Goal: Task Accomplishment & Management: Manage account settings

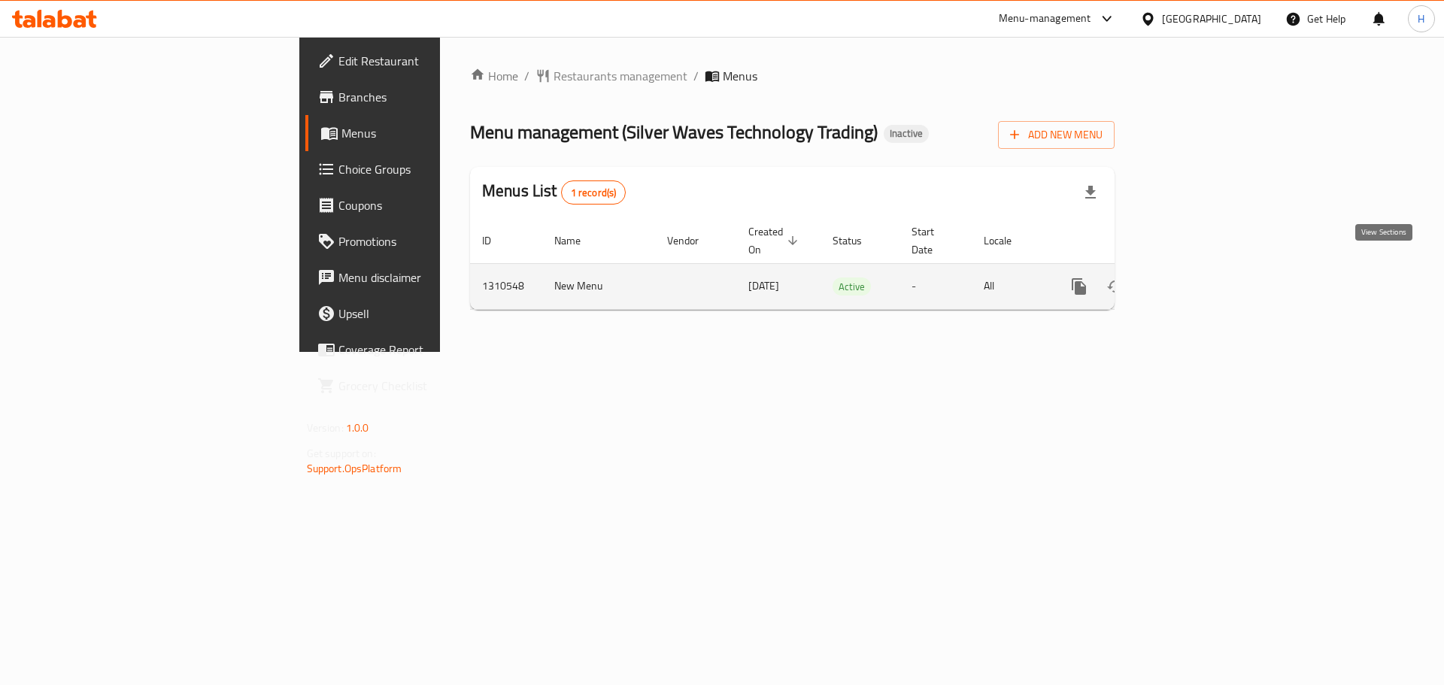
click at [1197, 278] on icon "enhanced table" at bounding box center [1188, 287] width 18 height 18
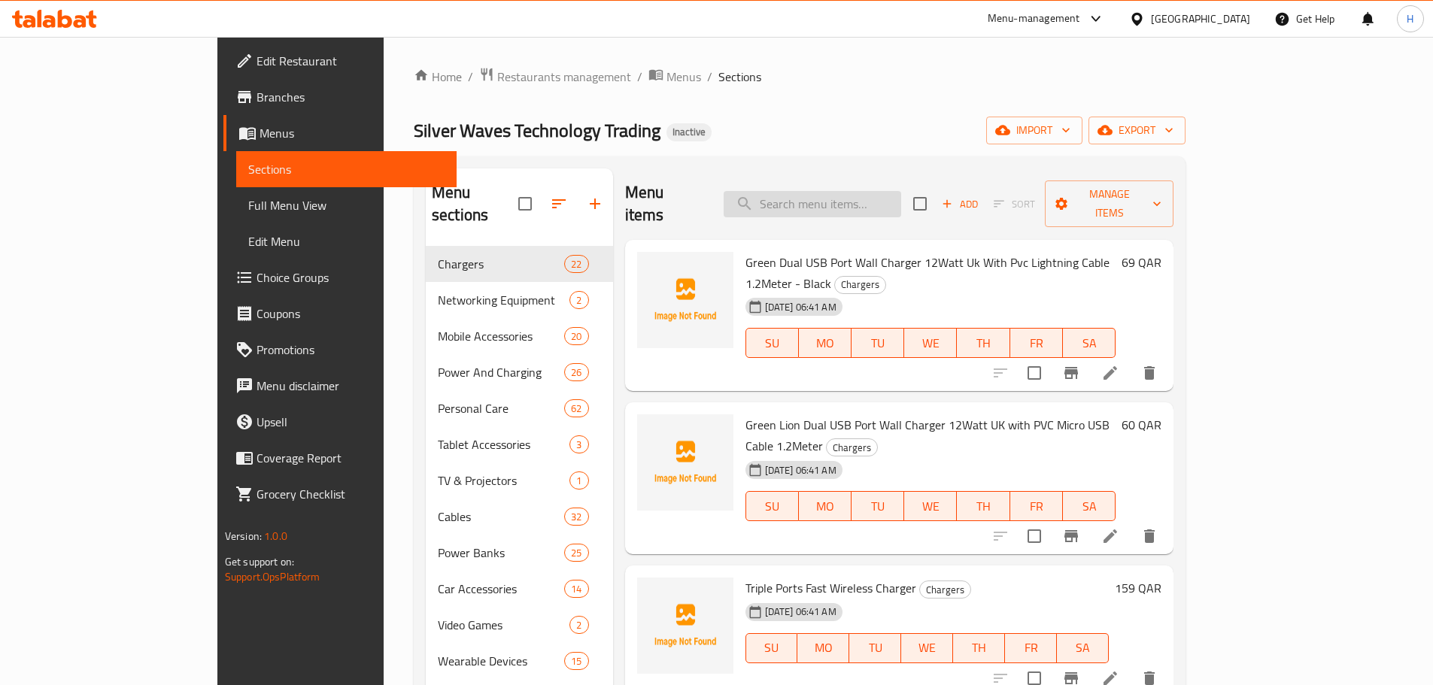
click at [857, 203] on input "search" at bounding box center [813, 204] width 178 height 26
paste input "Belkin Boostcharge 3-port Power Bank 10k"
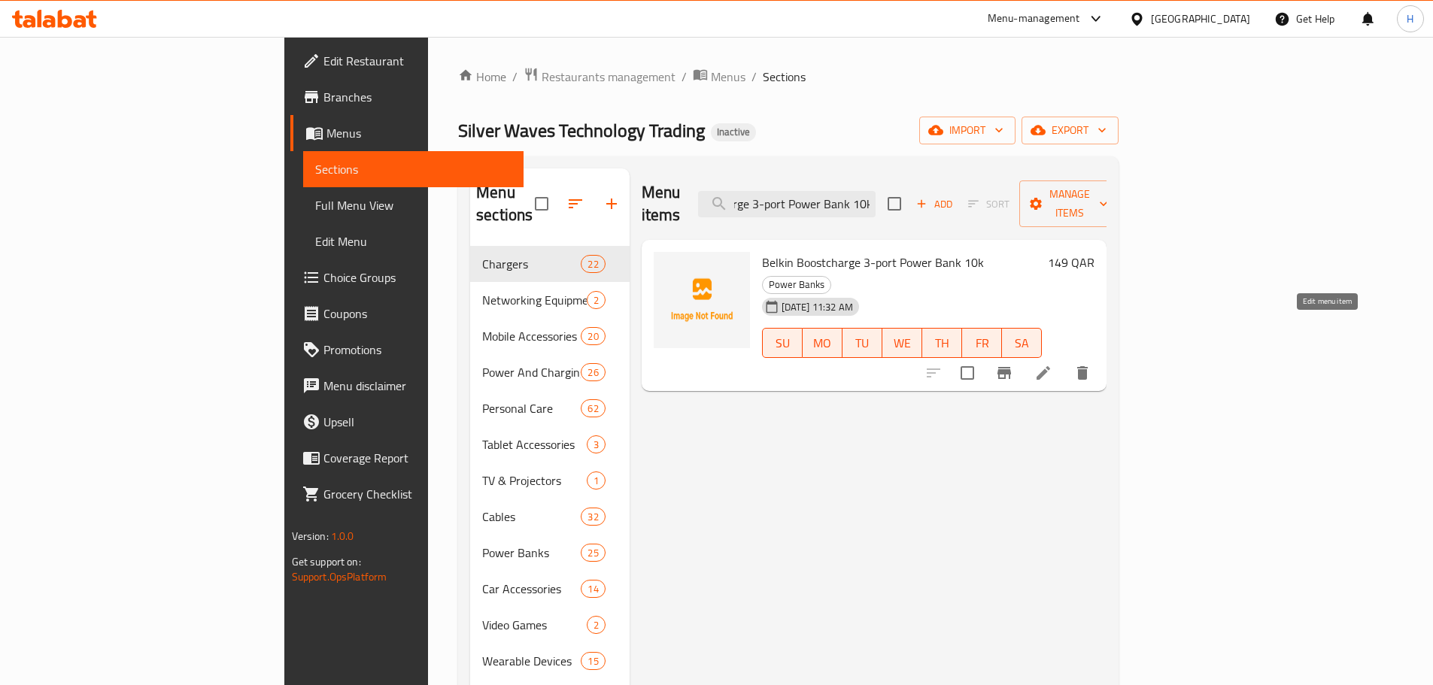
type input "Belkin Boostcharge 3-port Power Bank 10k"
click at [1052, 364] on icon at bounding box center [1043, 373] width 18 height 18
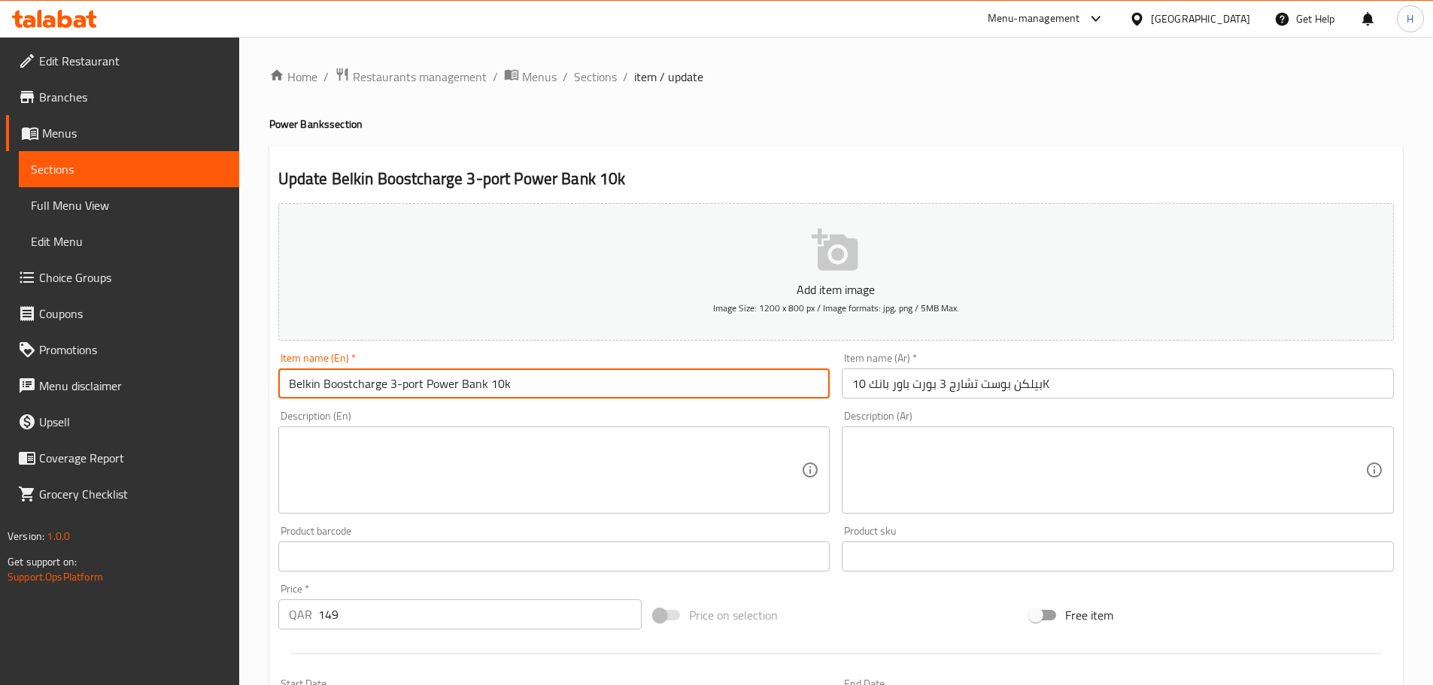
click at [357, 394] on input "Belkin Boostcharge 3-port Power Bank 10k" at bounding box center [554, 384] width 552 height 30
click at [354, 390] on input "Belkin Boostcharge 3-port Power Bank 10k" at bounding box center [554, 384] width 552 height 30
type input "Belkin Boost charge 3-port Power Bank 10k"
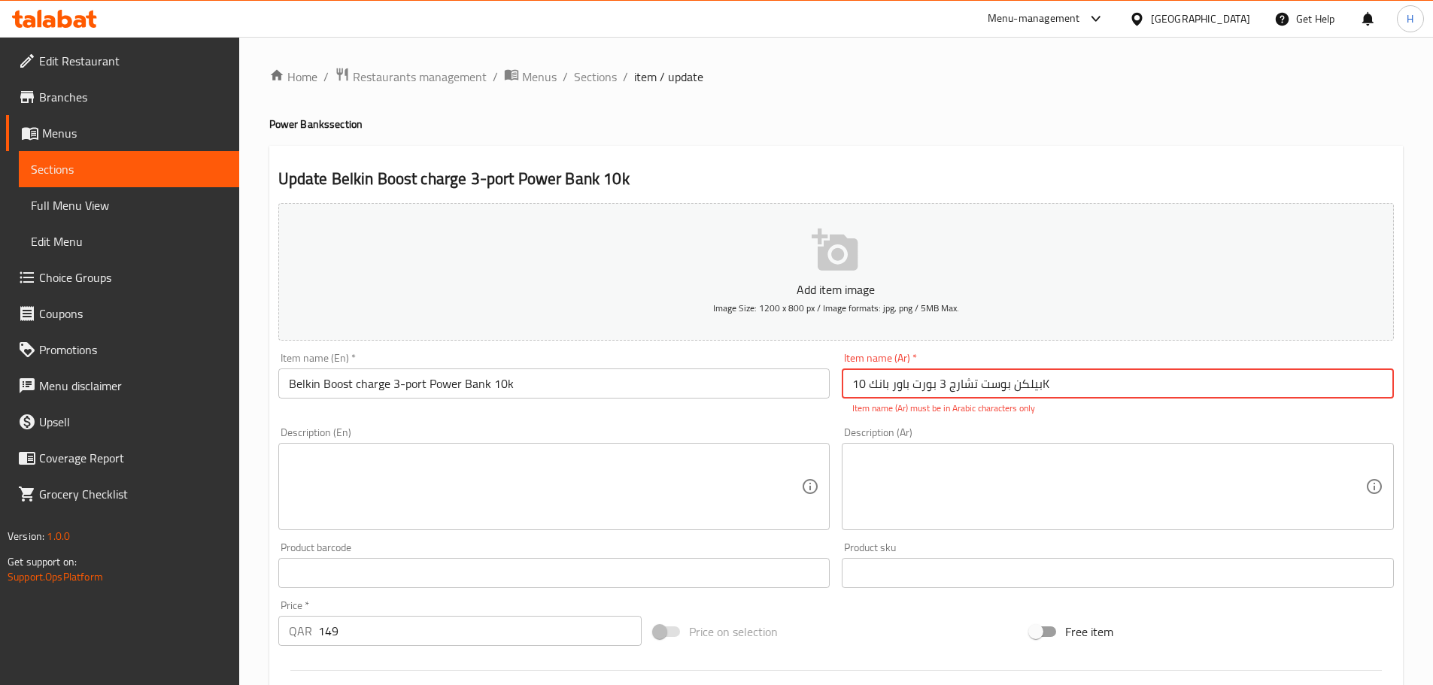
click at [1044, 387] on input "بيلكن بوست تشارج 3 بورت باور بانك 10K" at bounding box center [1118, 384] width 552 height 30
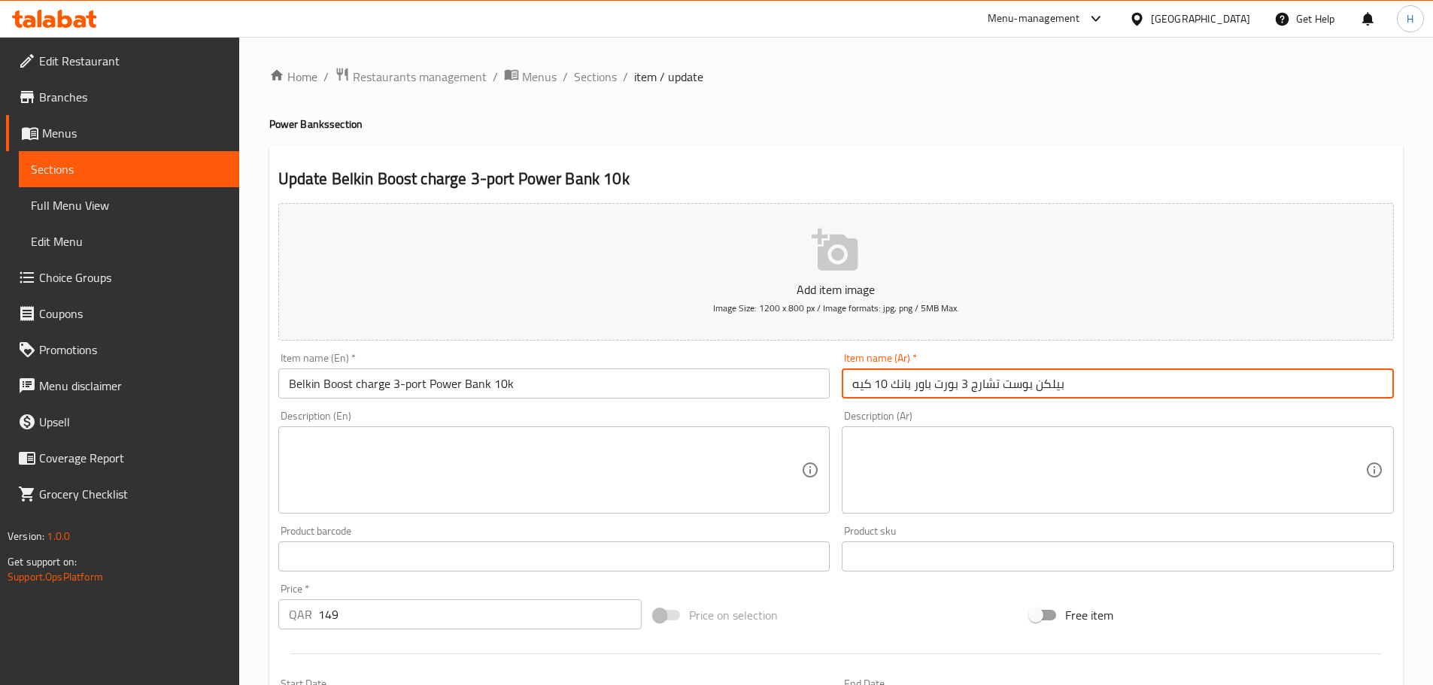
type input "بيلكن بوست تشارج 3 بورت باور بانك 10 كيه"
drag, startPoint x: 583, startPoint y: 71, endPoint x: 659, endPoint y: 20, distance: 91.6
click at [583, 71] on span "Sections" at bounding box center [595, 77] width 43 height 18
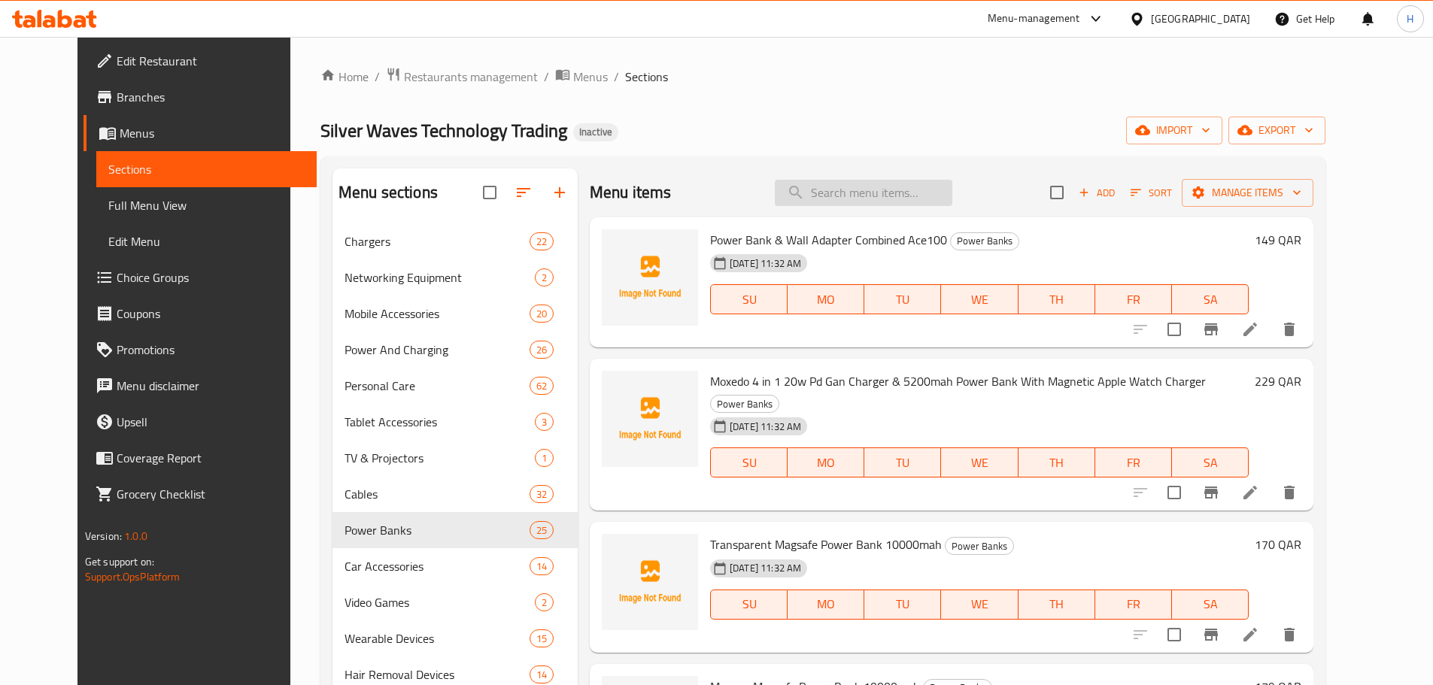
click at [856, 183] on input "search" at bounding box center [864, 193] width 178 height 26
paste input "Spigen Watchband 45mm"
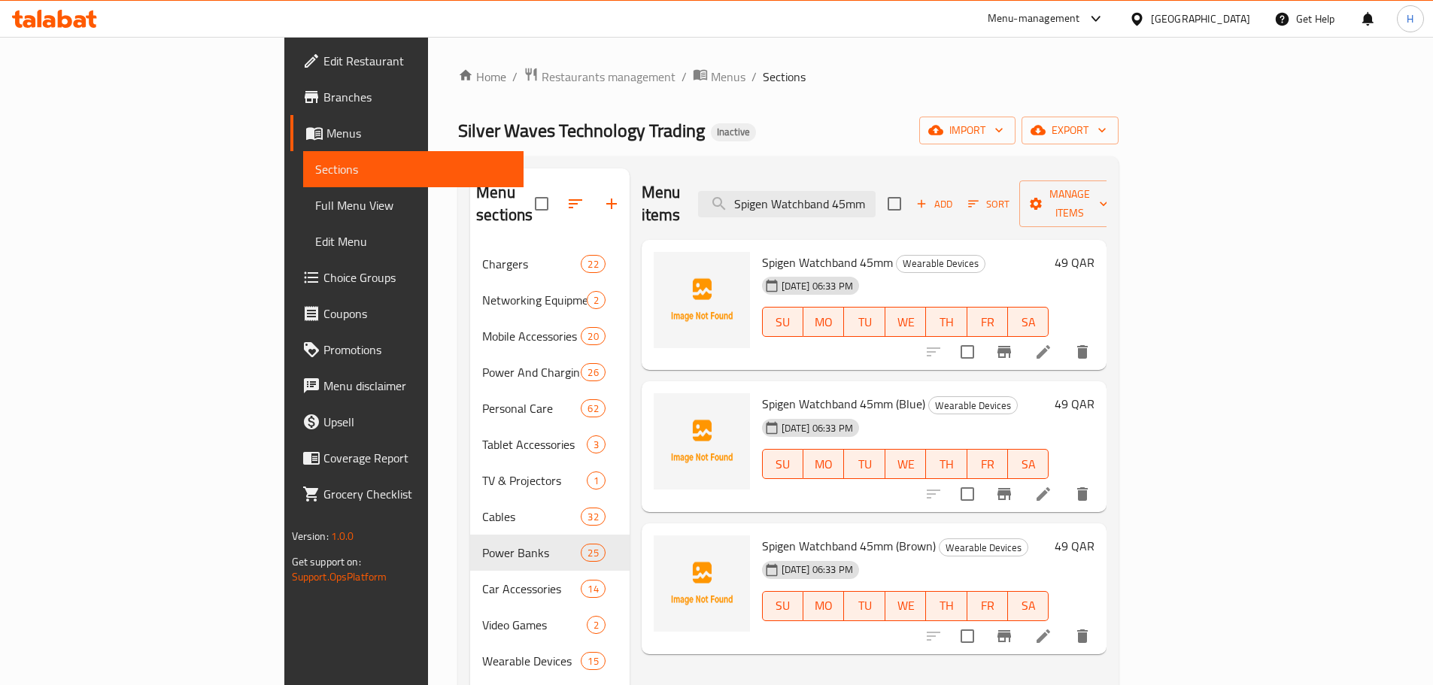
type input "Spigen Watchband 45mm"
click at [1064, 340] on li at bounding box center [1043, 352] width 42 height 27
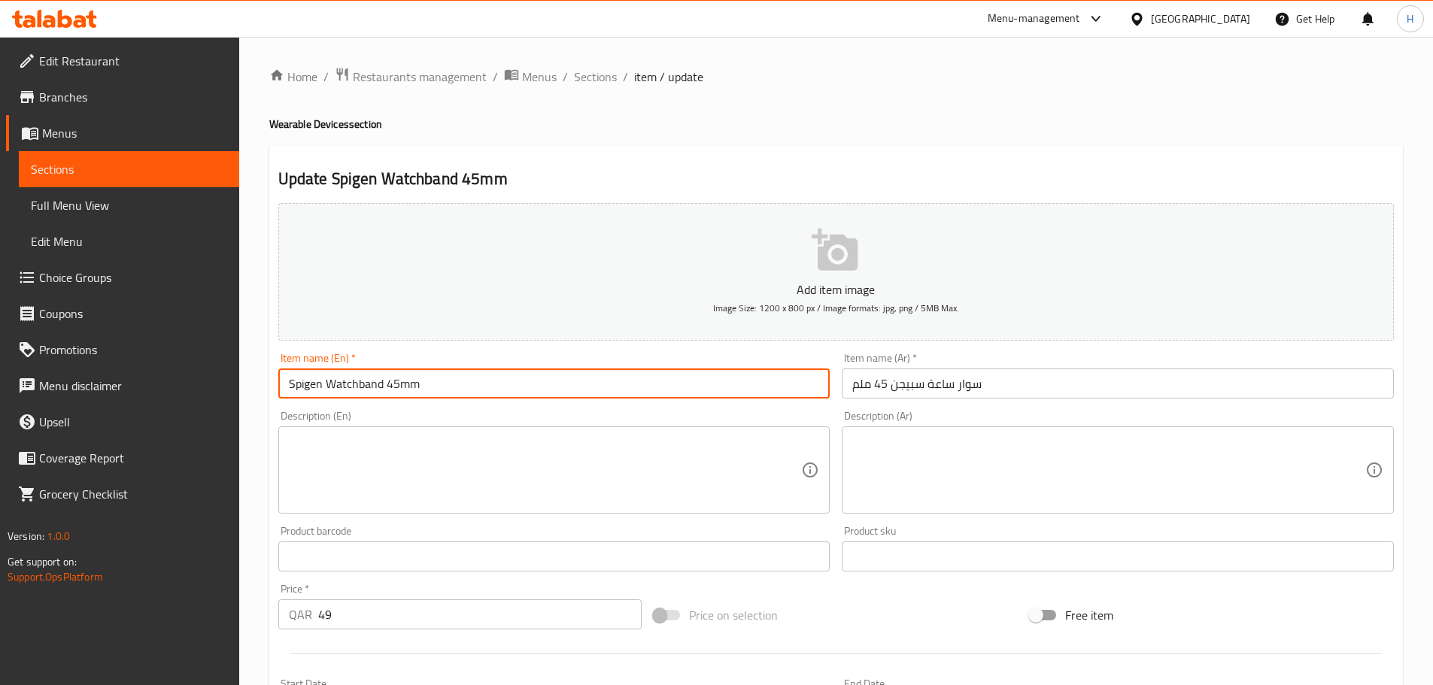
click at [359, 387] on input "Spigen Watchband 45mm" at bounding box center [554, 384] width 552 height 30
click at [366, 393] on input "Spigen Watch band 45mm" at bounding box center [554, 384] width 552 height 30
type input "Spigen Watch Band 45mm"
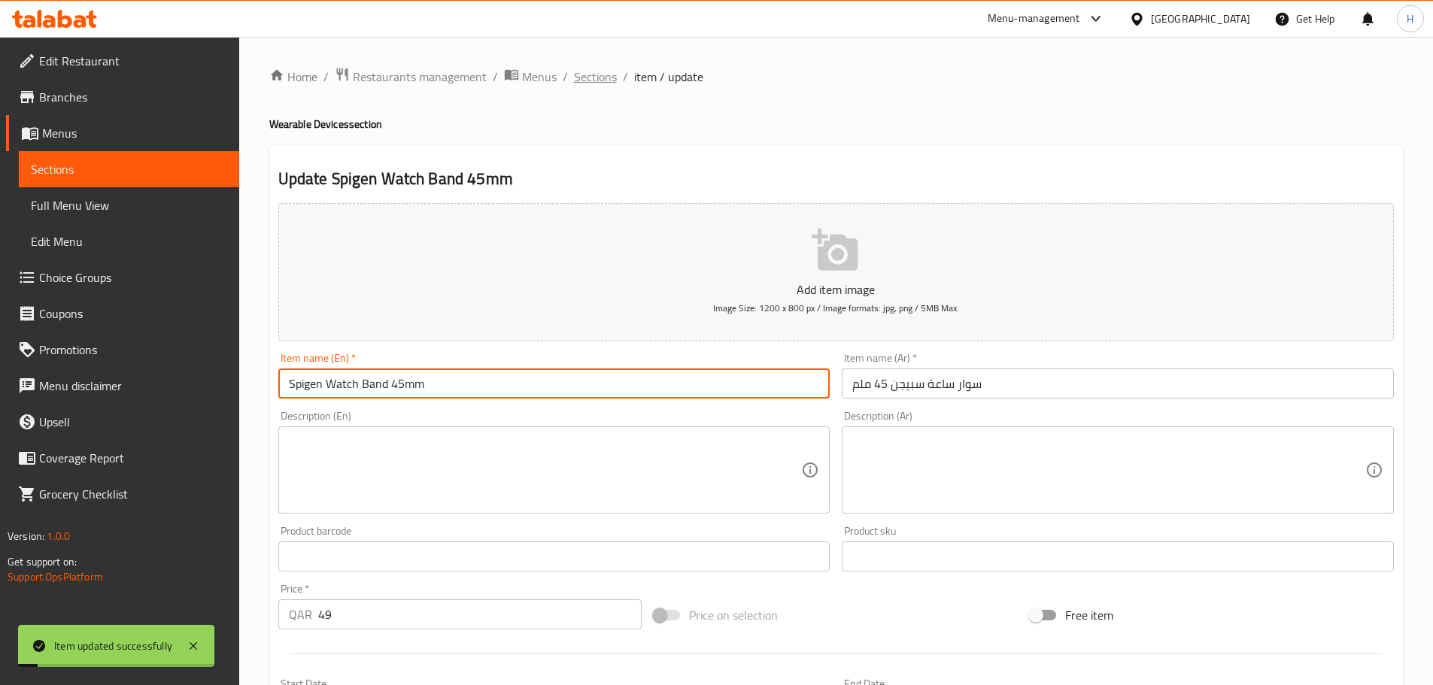
click at [613, 77] on span "Sections" at bounding box center [595, 77] width 43 height 18
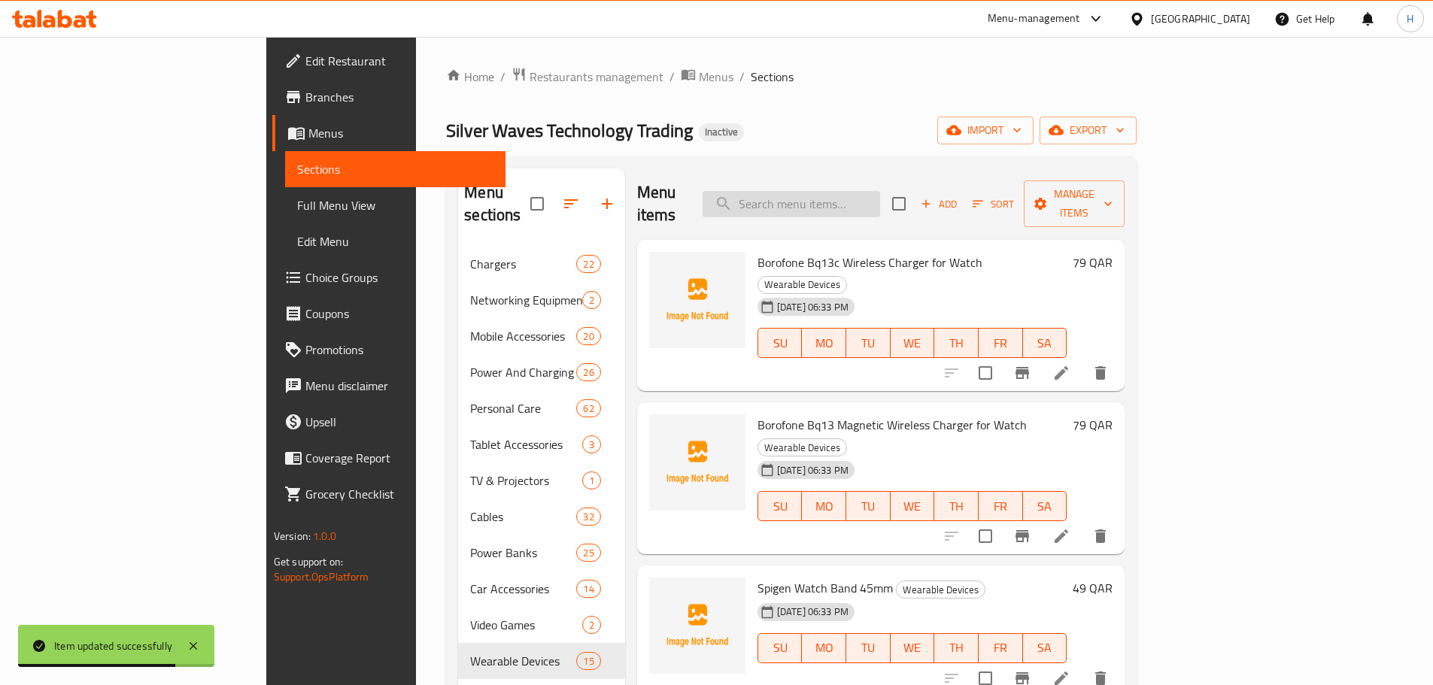
click at [880, 199] on input "search" at bounding box center [792, 204] width 178 height 26
paste input "Spigen Watchband 45mm (Brown)"
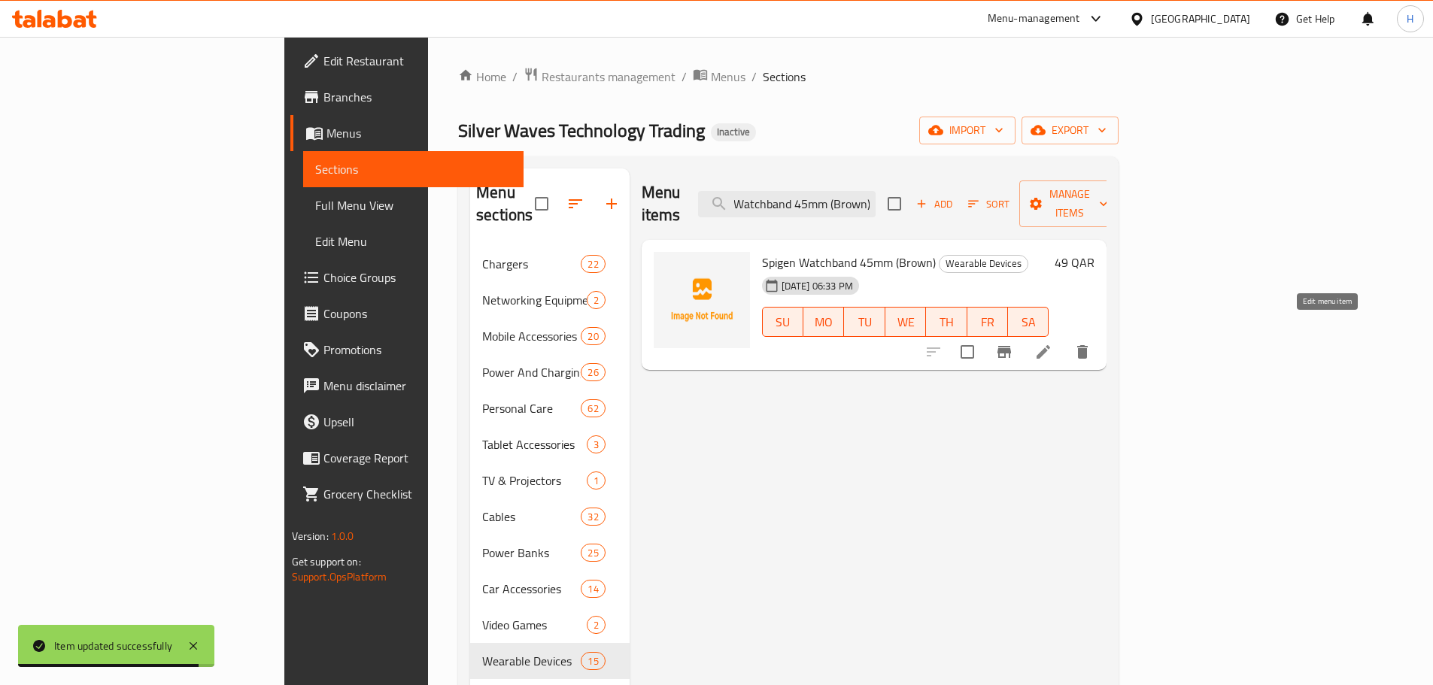
type input "Spigen Watchband 45mm (Brown)"
click at [1064, 339] on li at bounding box center [1043, 352] width 42 height 27
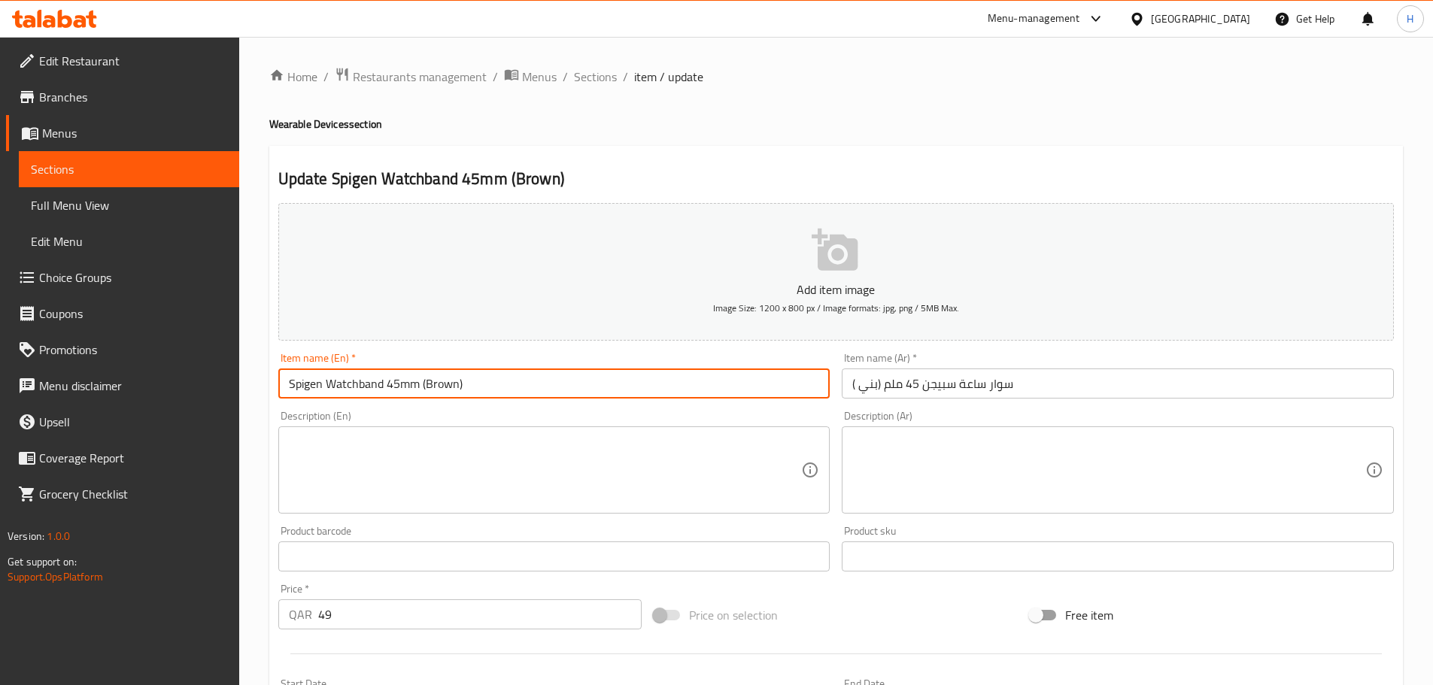
click at [360, 389] on input "Spigen Watchband 45mm (Brown)" at bounding box center [554, 384] width 552 height 30
click at [356, 389] on input "Spigen Watchband 45mm (Brown)" at bounding box center [554, 384] width 552 height 30
type input "Spigen Watch band 45mm (Brown)"
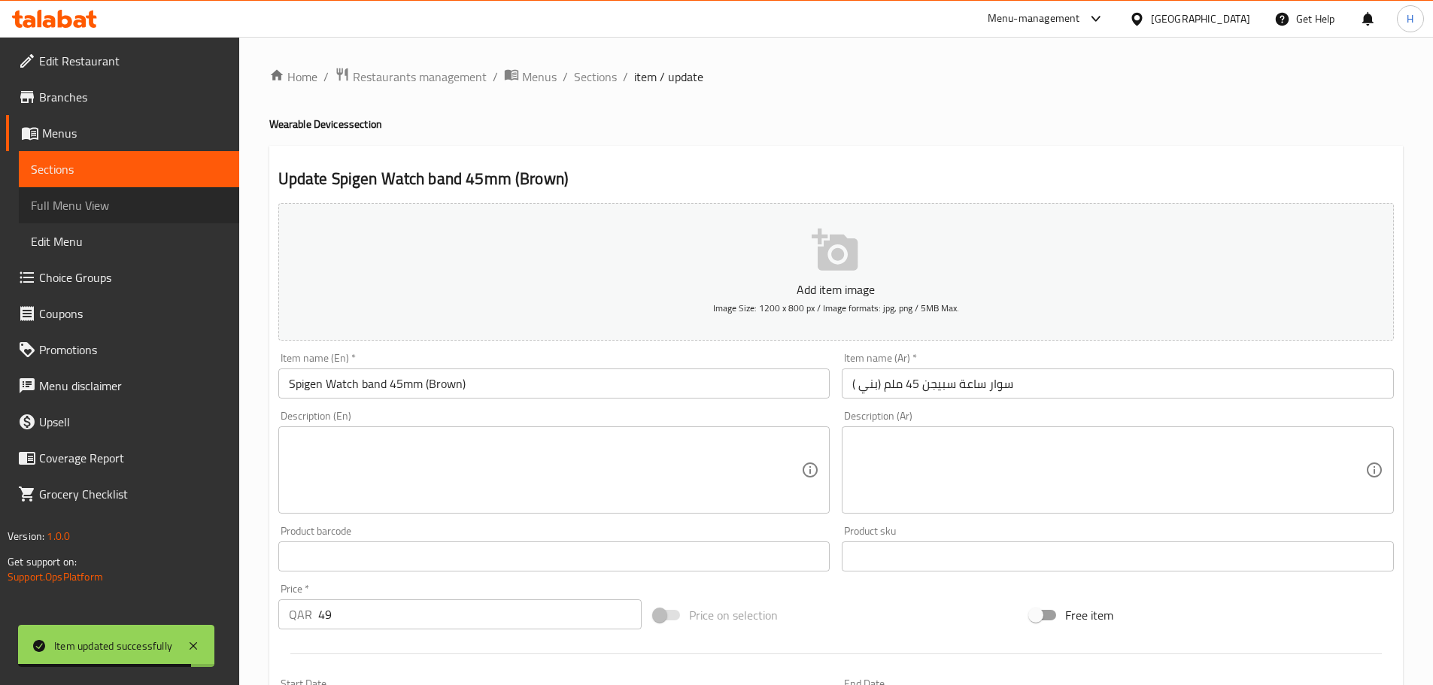
drag, startPoint x: 169, startPoint y: 217, endPoint x: 131, endPoint y: 224, distance: 39.1
click at [169, 217] on link "Full Menu View" at bounding box center [129, 205] width 220 height 36
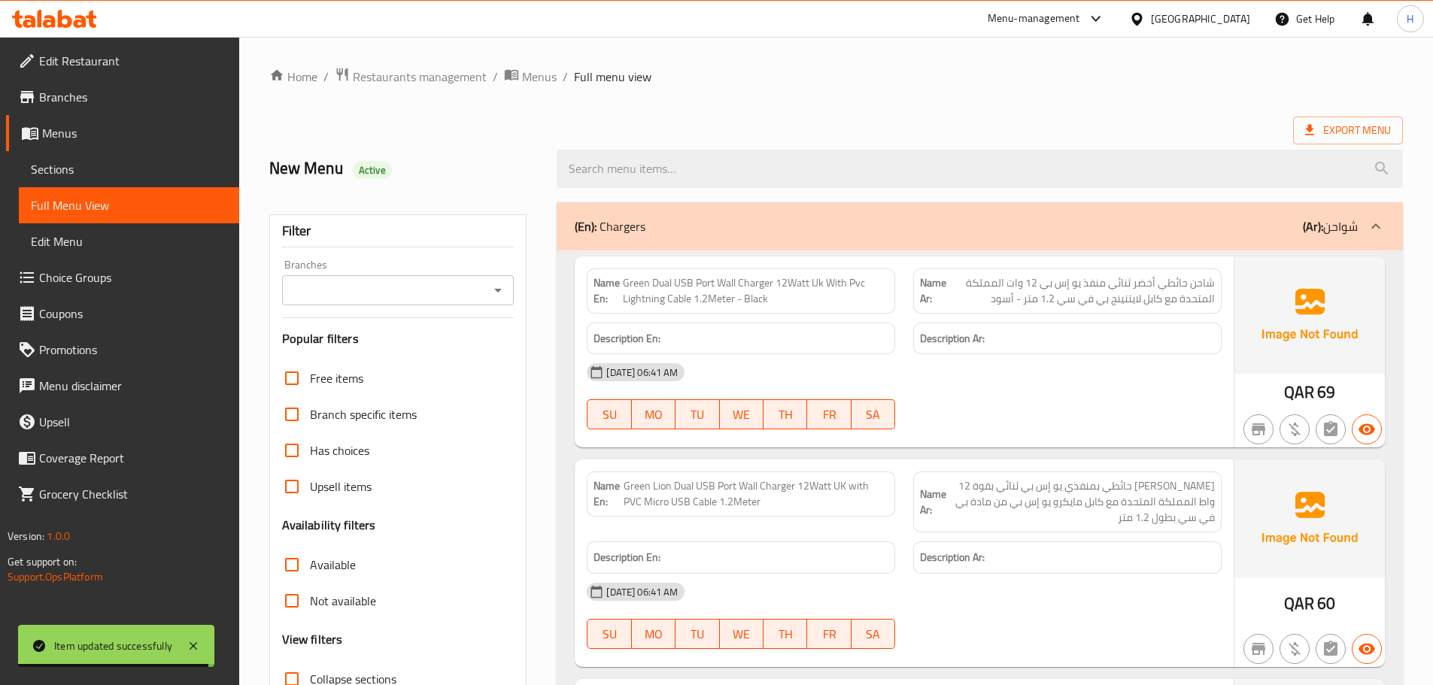
click at [475, 288] on input "Branches" at bounding box center [386, 290] width 199 height 21
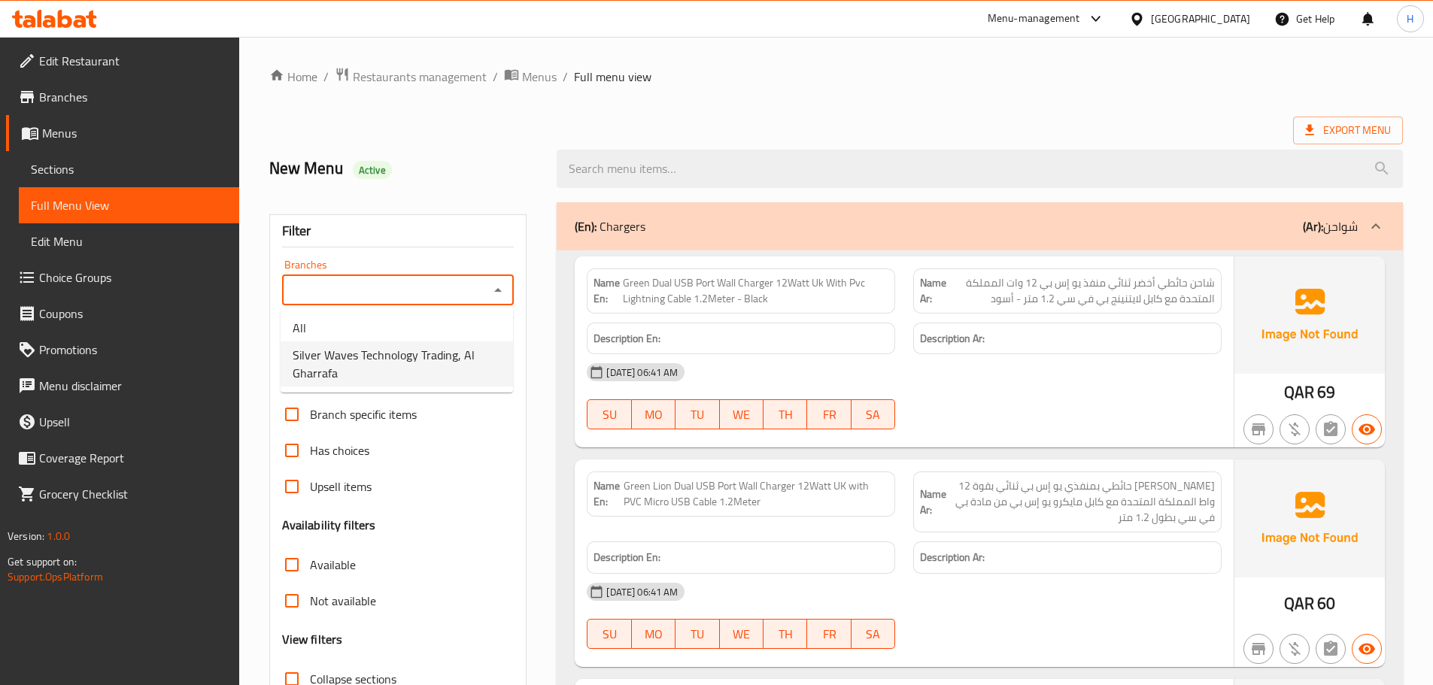
click at [449, 355] on span "Silver Waves Technology Trading, Al Gharrafa" at bounding box center [397, 364] width 208 height 36
type input "Silver Waves Technology Trading, Al Gharrafa"
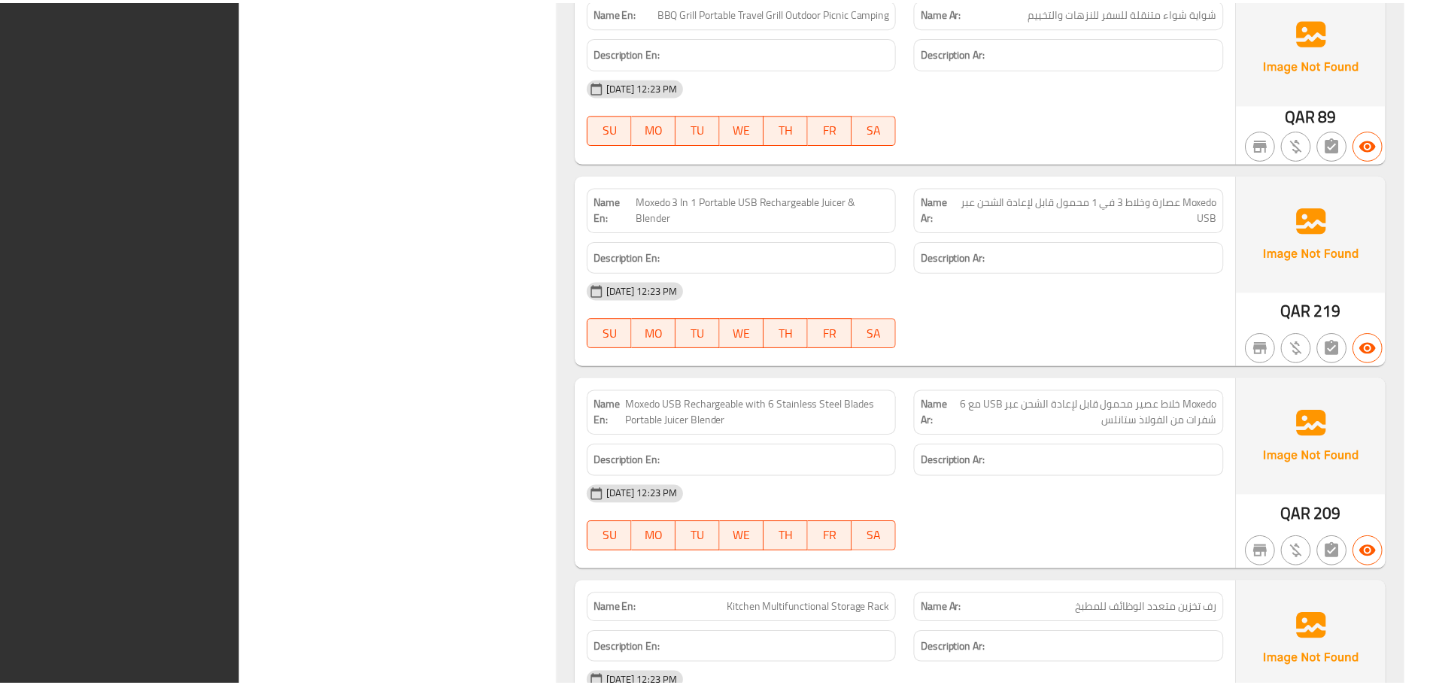
scroll to position [126046, 0]
